Goal: Transaction & Acquisition: Purchase product/service

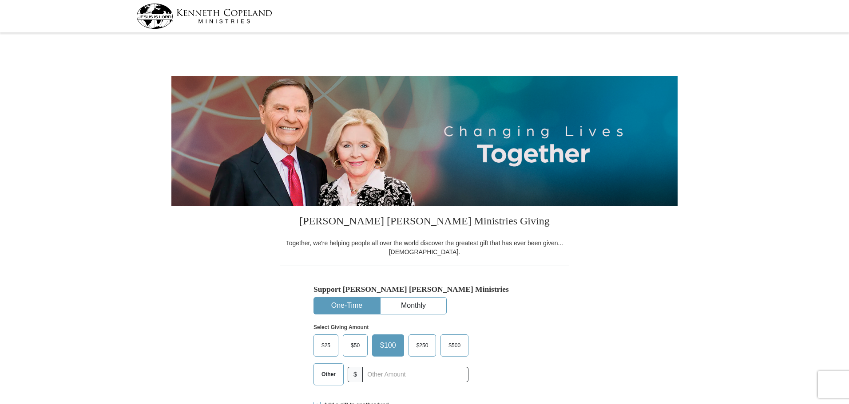
select select "AR"
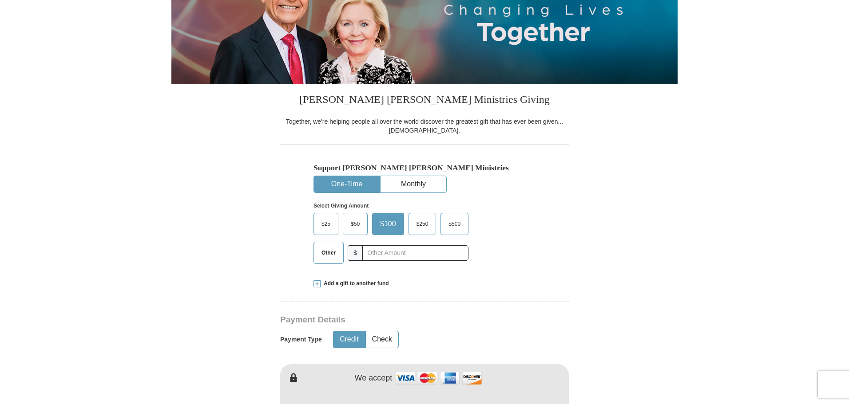
scroll to position [133, 0]
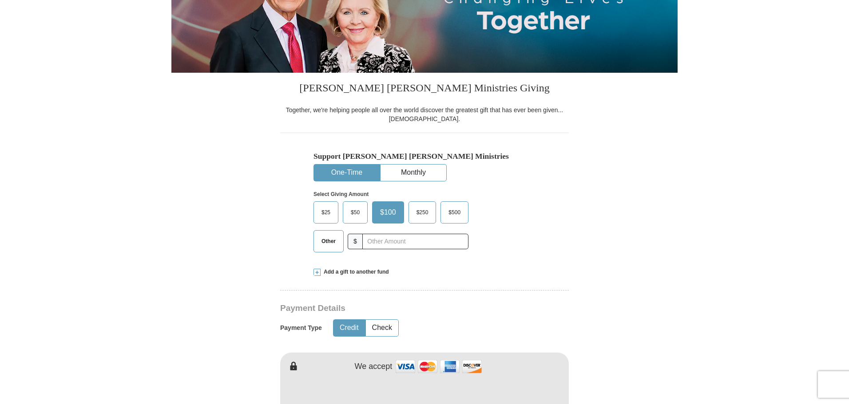
click at [346, 173] on button "One-Time" at bounding box center [347, 173] width 66 height 16
click at [336, 238] on span "Other" at bounding box center [328, 241] width 23 height 13
click at [0, 0] on input "Other" at bounding box center [0, 0] width 0 height 0
type input "385.00"
click at [230, 217] on form "[PERSON_NAME] [PERSON_NAME] Ministries Giving Together, we're helping people al…" at bounding box center [424, 383] width 506 height 963
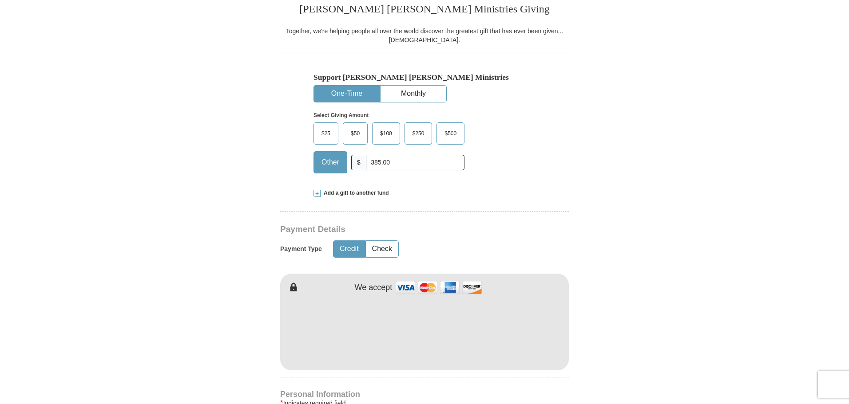
scroll to position [266, 0]
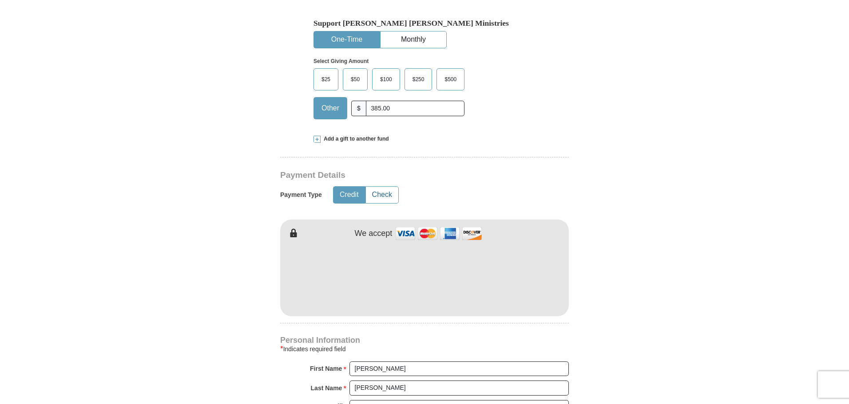
click at [384, 193] on button "Check" at bounding box center [382, 195] width 32 height 16
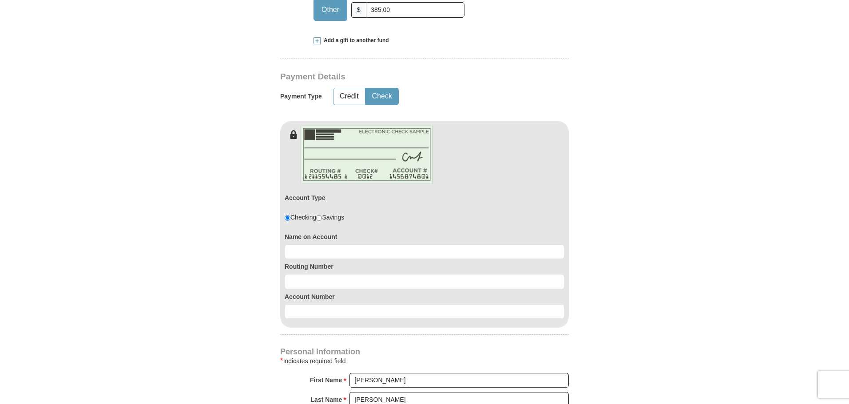
scroll to position [399, 0]
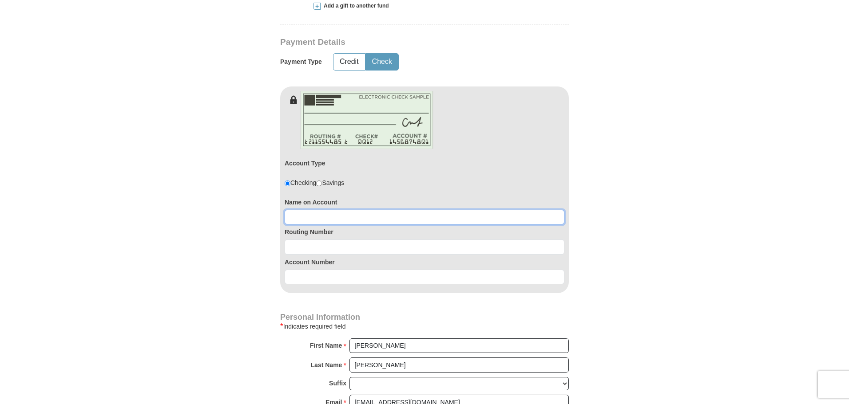
click at [320, 219] on input at bounding box center [424, 217] width 280 height 15
type input "[PERSON_NAME] or [PERSON_NAME]"
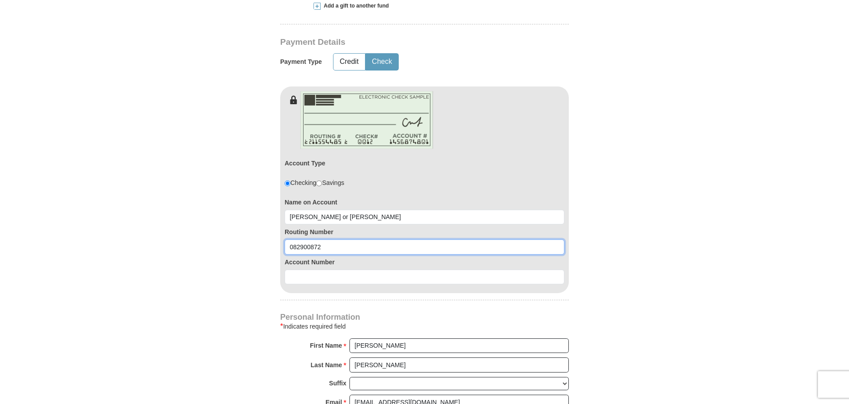
type input "082900872"
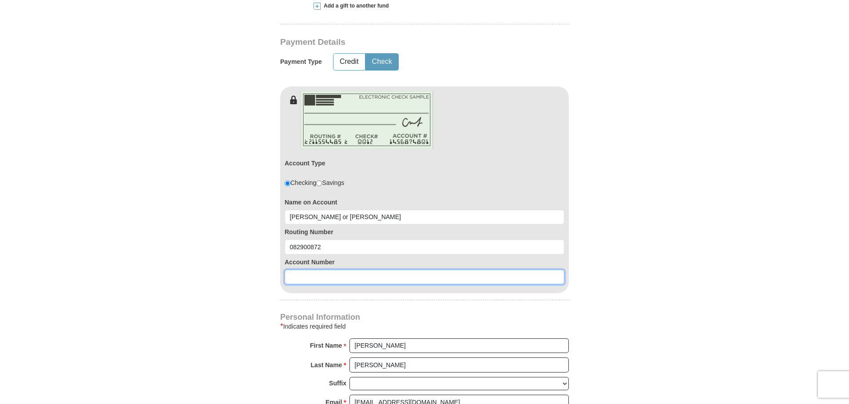
click at [304, 280] on input at bounding box center [424, 277] width 280 height 15
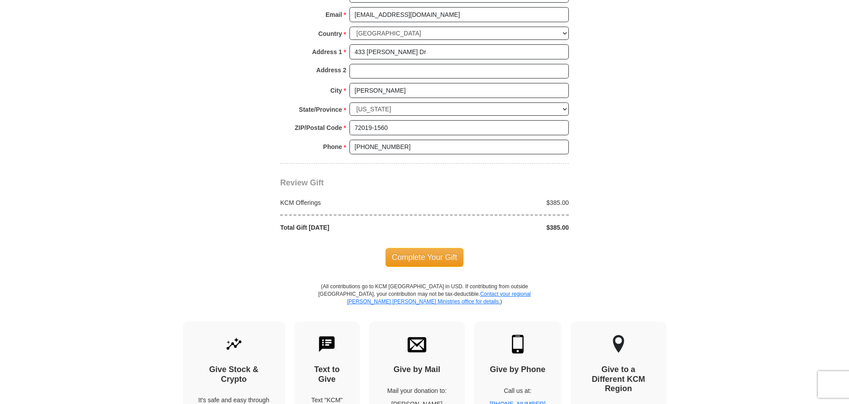
scroll to position [799, 0]
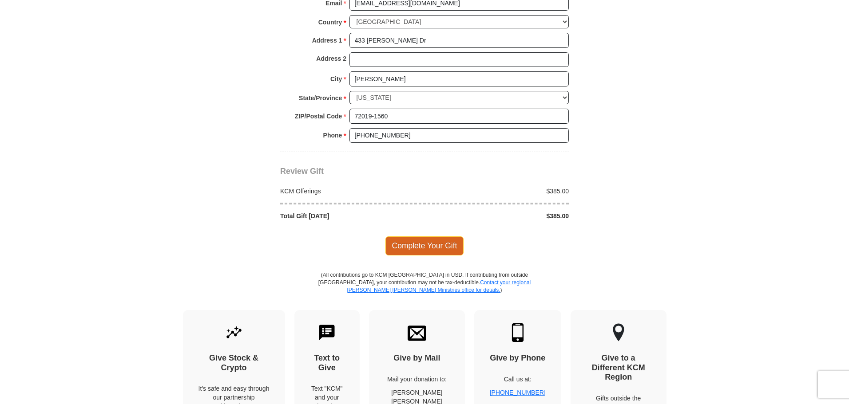
type input "80579823"
click at [426, 247] on span "Complete Your Gift" at bounding box center [424, 246] width 79 height 19
